Goal: Find specific page/section: Find specific page/section

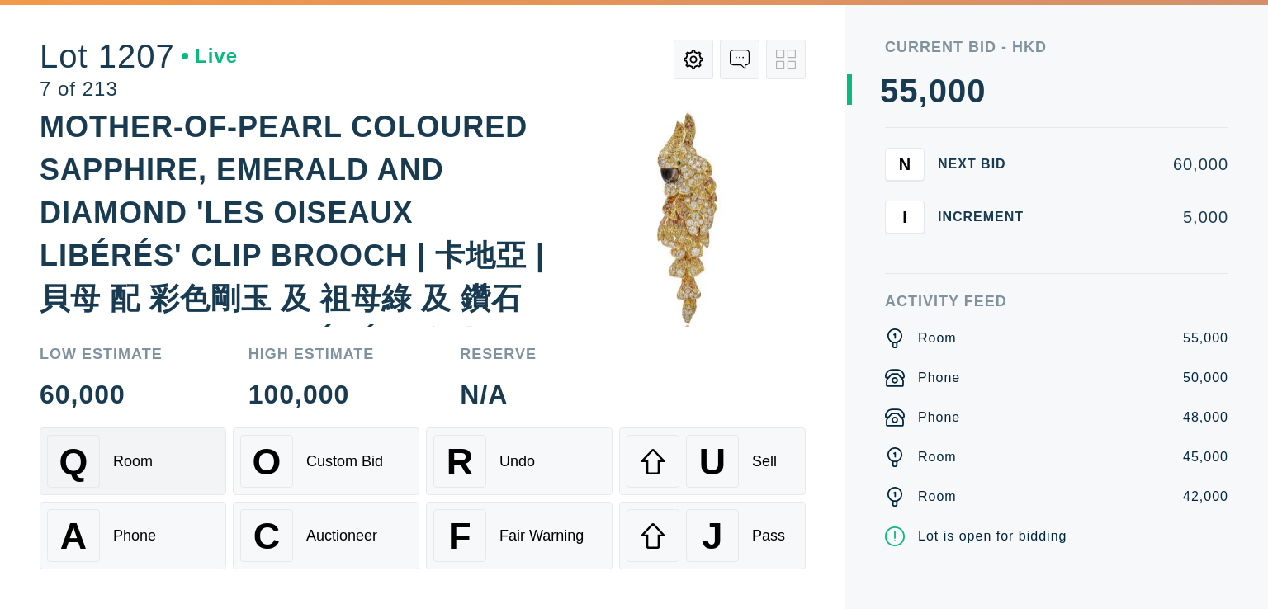
click at [172, 457] on div "Q Room" at bounding box center [133, 461] width 172 height 53
click at [144, 506] on button "A Phone" at bounding box center [133, 536] width 187 height 68
click at [149, 461] on div "Room" at bounding box center [133, 461] width 40 height 17
click at [144, 531] on div "Phone" at bounding box center [134, 536] width 43 height 17
click at [131, 470] on div "Room" at bounding box center [133, 461] width 40 height 17
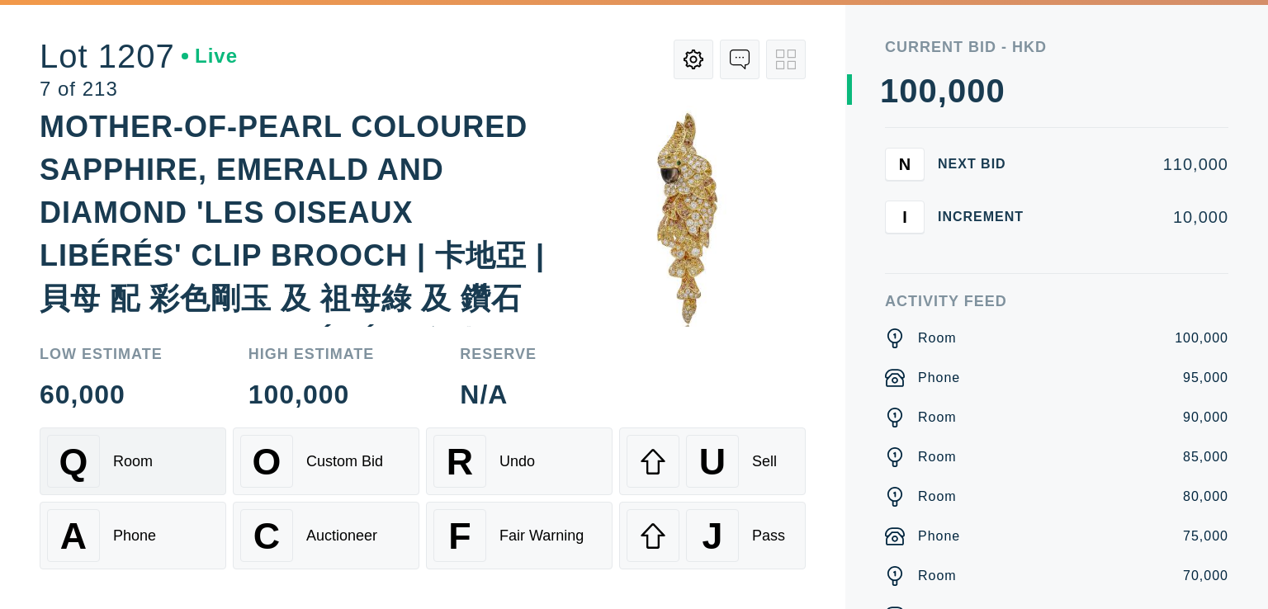
click at [145, 472] on div "Q Room" at bounding box center [133, 461] width 172 height 53
click at [135, 531] on div "Phone" at bounding box center [134, 536] width 43 height 17
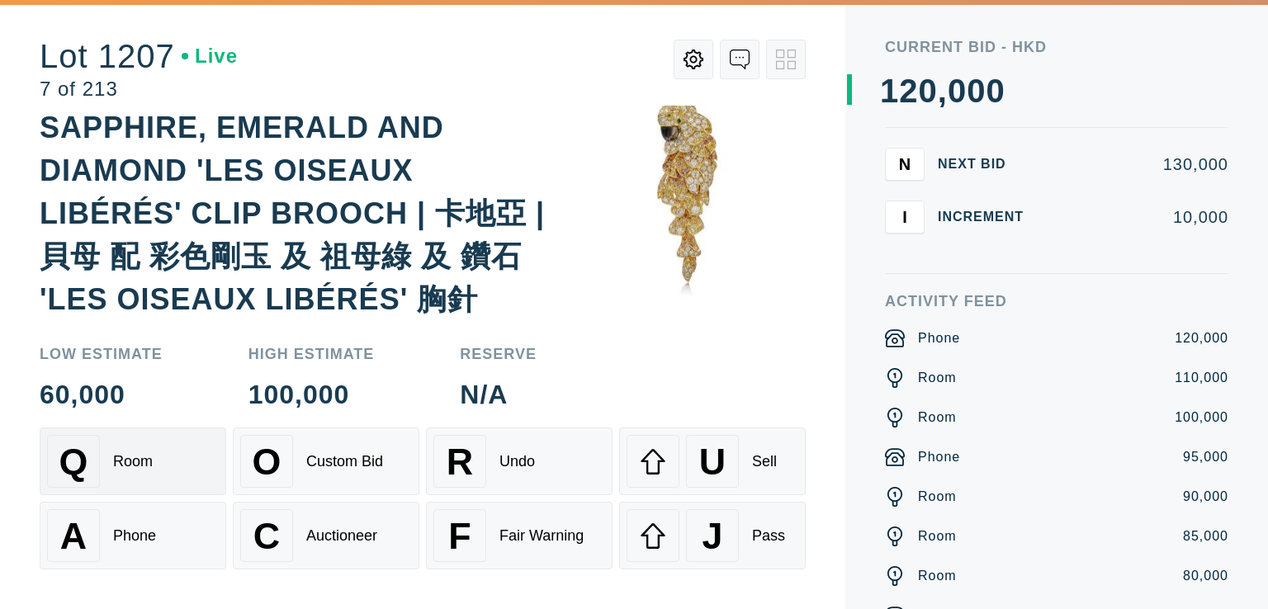
click at [155, 454] on div "Q Room" at bounding box center [133, 461] width 172 height 53
click at [145, 532] on div "Phone" at bounding box center [134, 536] width 43 height 17
